Goal: Information Seeking & Learning: Learn about a topic

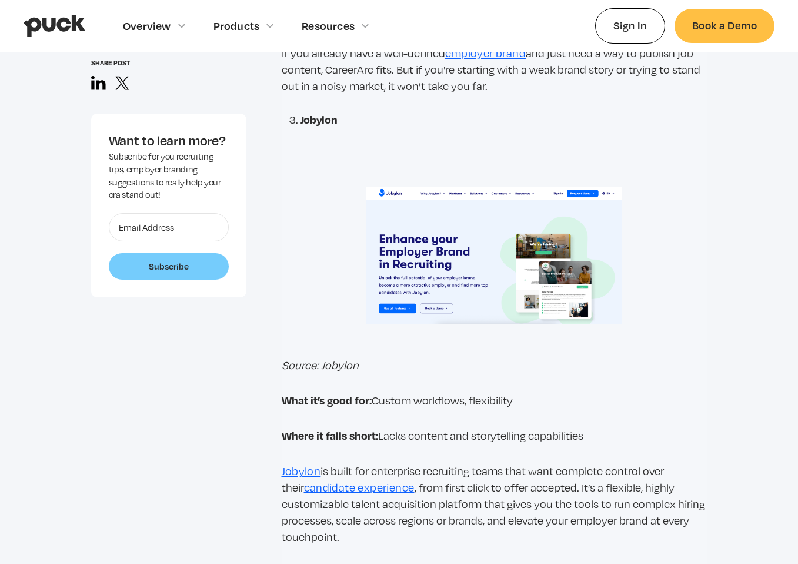
scroll to position [3198, 0]
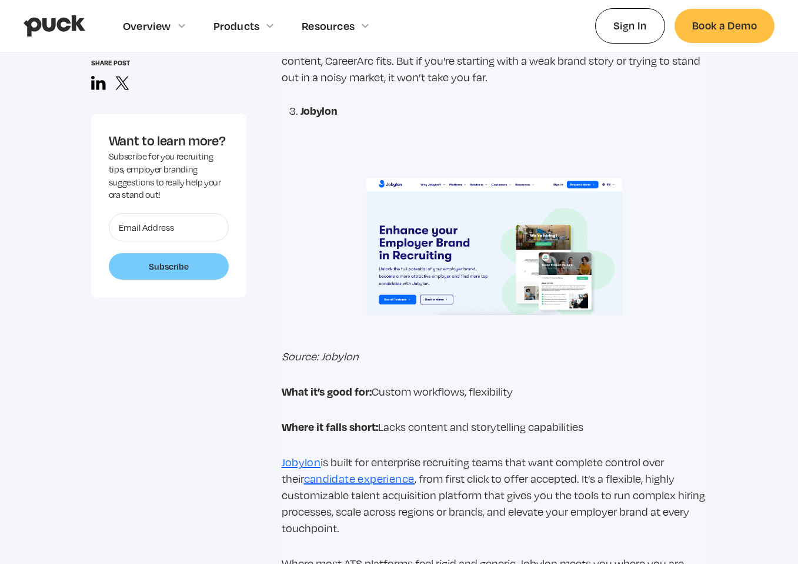
click at [308, 459] on link "Jobylon" at bounding box center [301, 461] width 39 height 13
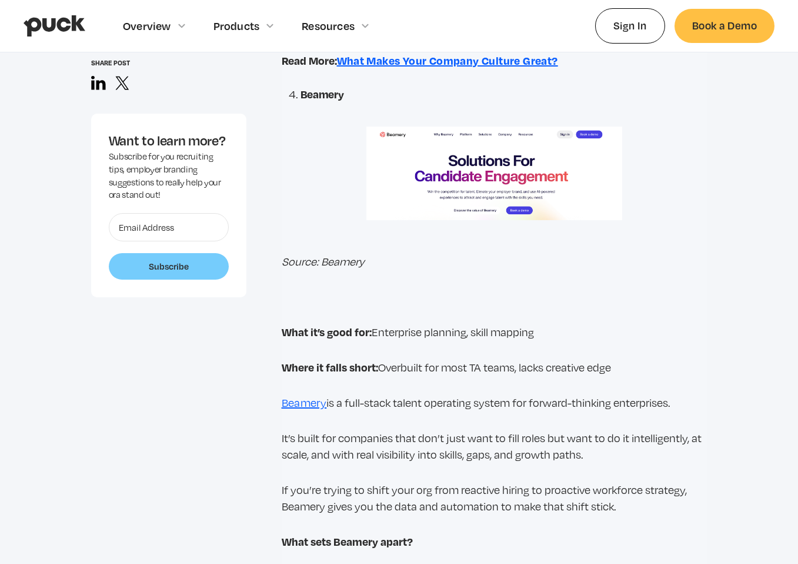
scroll to position [4161, 0]
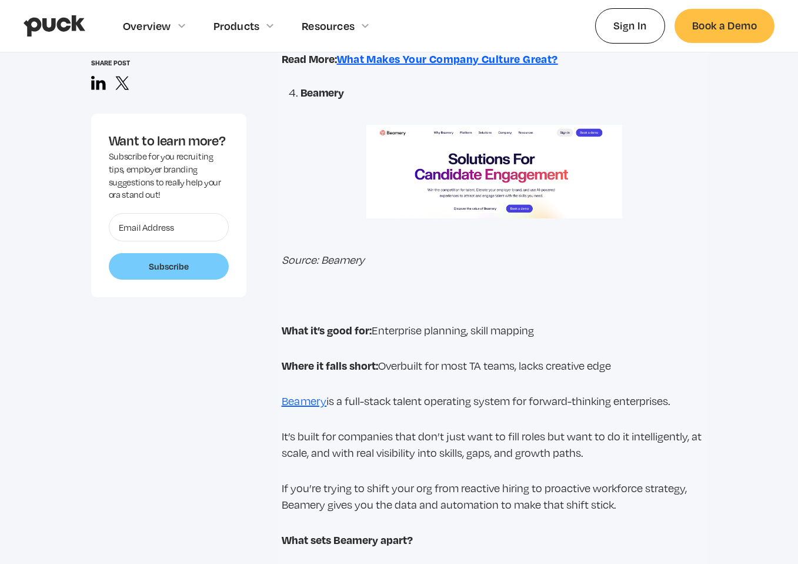
click at [297, 401] on link "Beamery" at bounding box center [304, 400] width 45 height 13
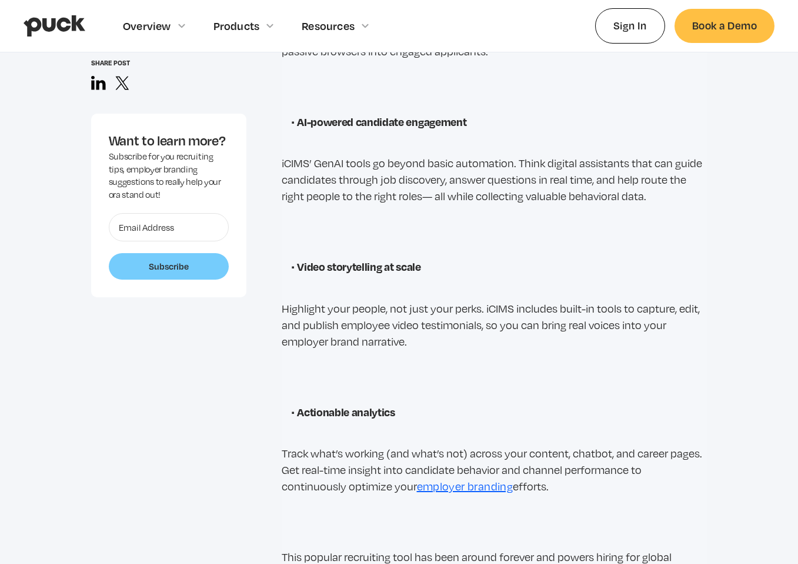
scroll to position [5846, 0]
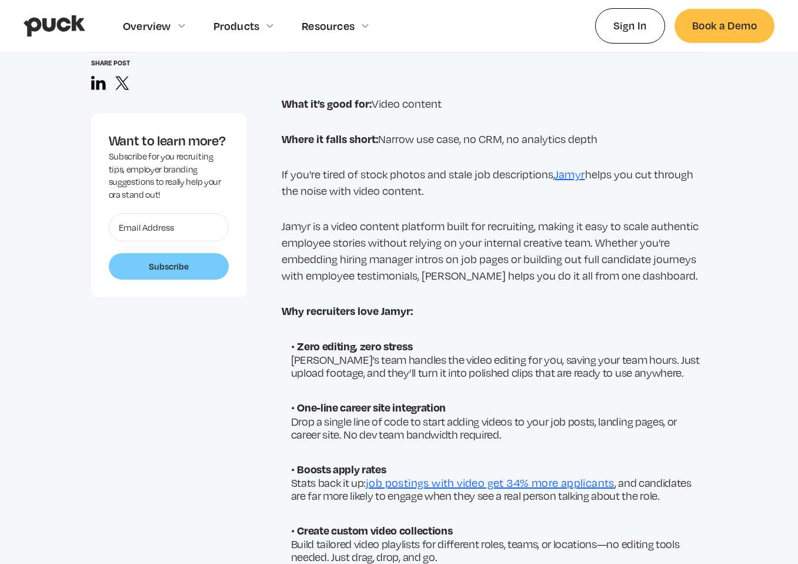
scroll to position [7744, 0]
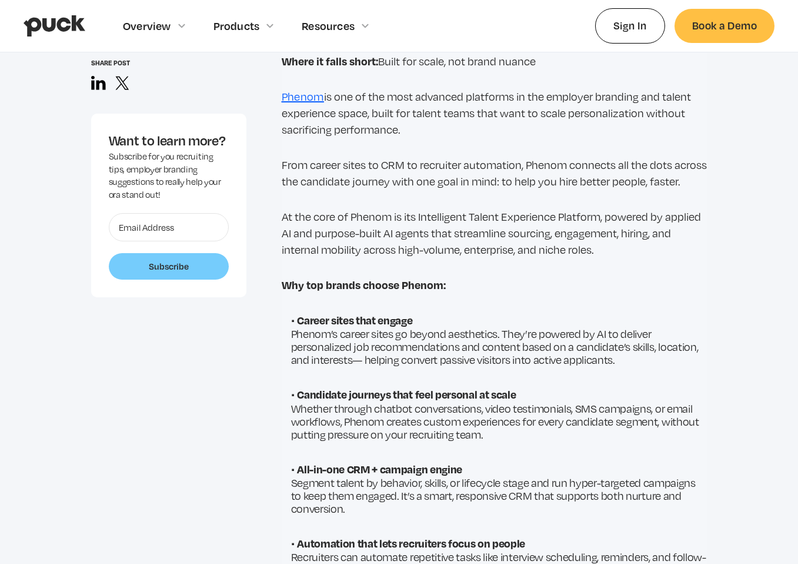
scroll to position [8693, 0]
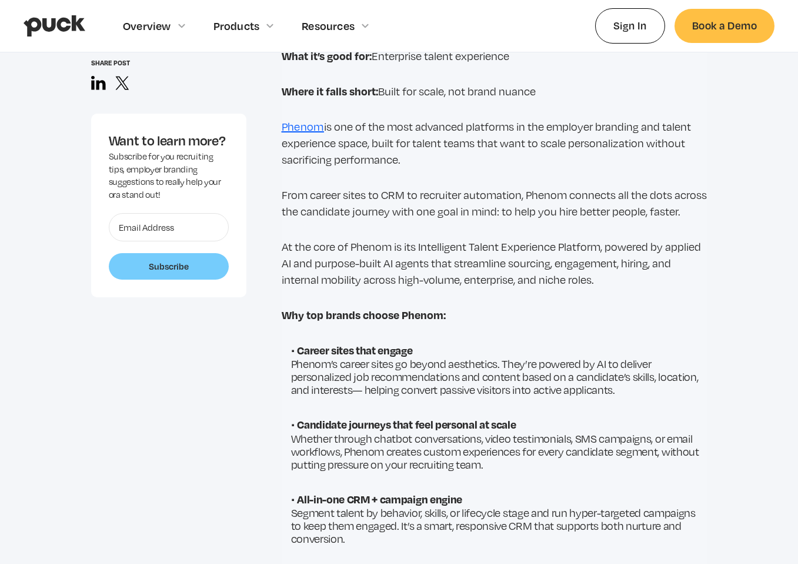
drag, startPoint x: 354, startPoint y: 182, endPoint x: 302, endPoint y: 182, distance: 51.2
copy strong "Teamtailor"
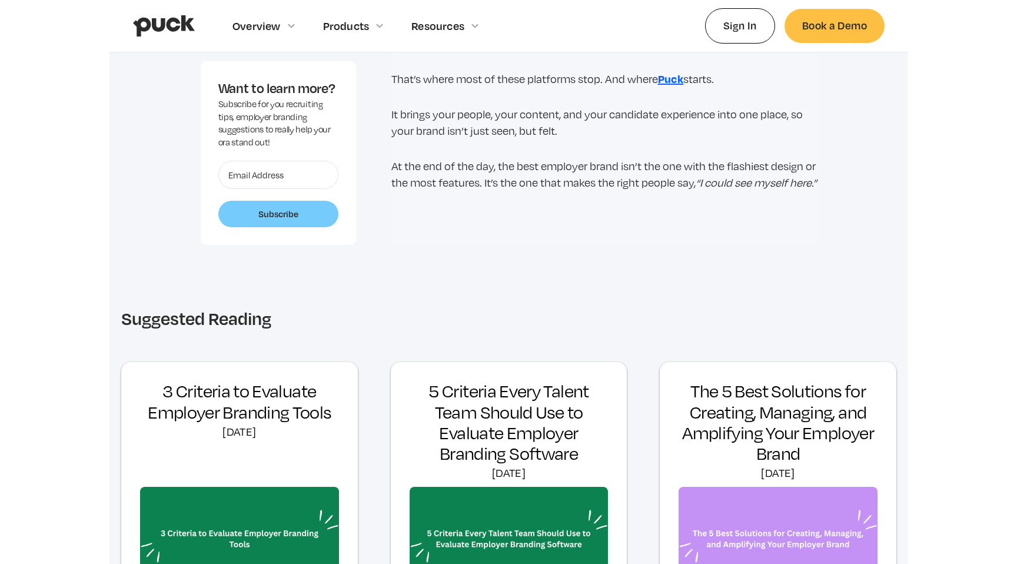
scroll to position [11724, 0]
